Goal: Task Accomplishment & Management: Complete application form

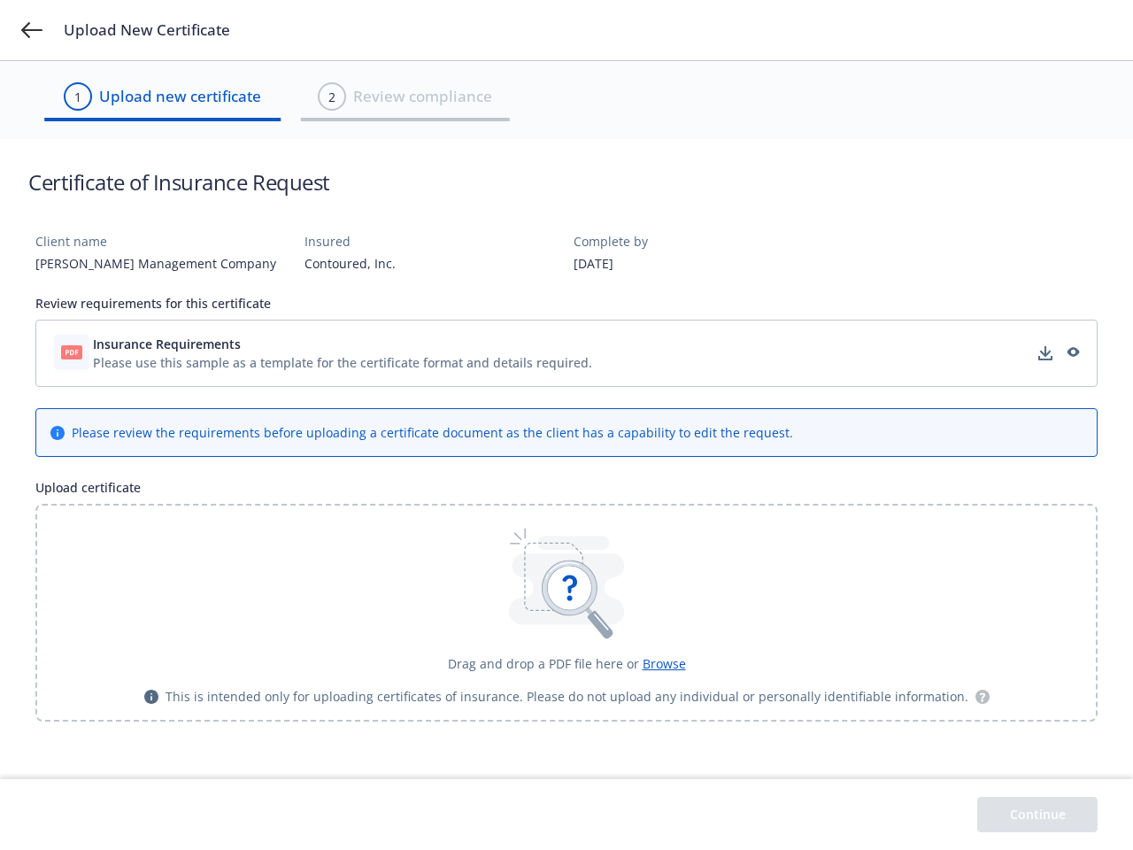
click at [566, 425] on div "Please review the requirements before uploading a certificate document as the c…" at bounding box center [432, 432] width 721 height 19
click at [32, 30] on icon at bounding box center [31, 30] width 21 height 16
click at [566, 353] on div "Please use this sample as a template for the certificate format and details req…" at bounding box center [342, 362] width 499 height 19
click at [566, 612] on icon at bounding box center [569, 587] width 55 height 55
